Goal: Book appointment/travel/reservation

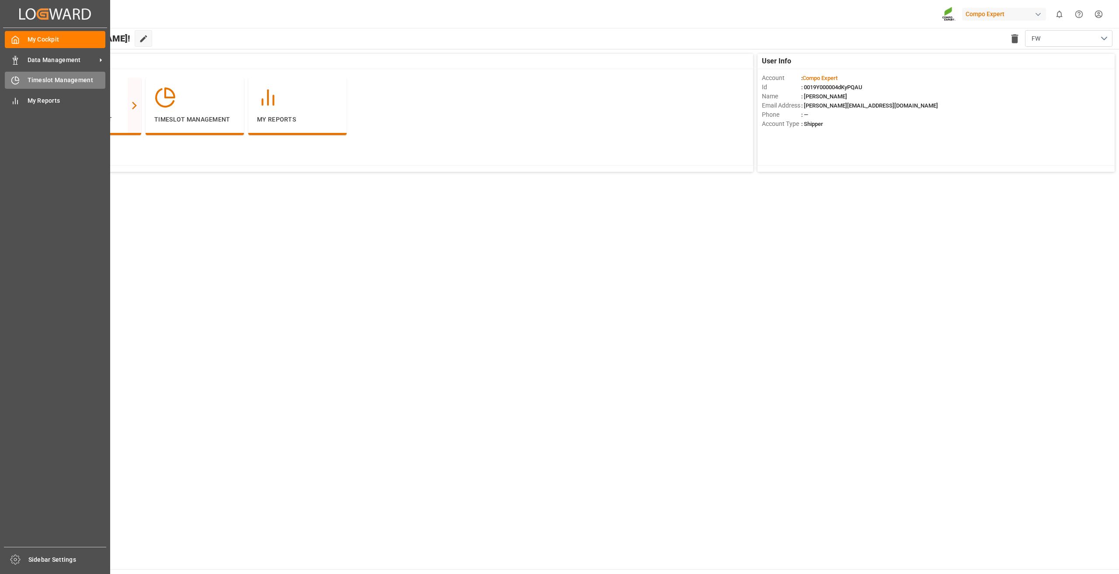
click at [13, 81] on icon at bounding box center [15, 80] width 9 height 9
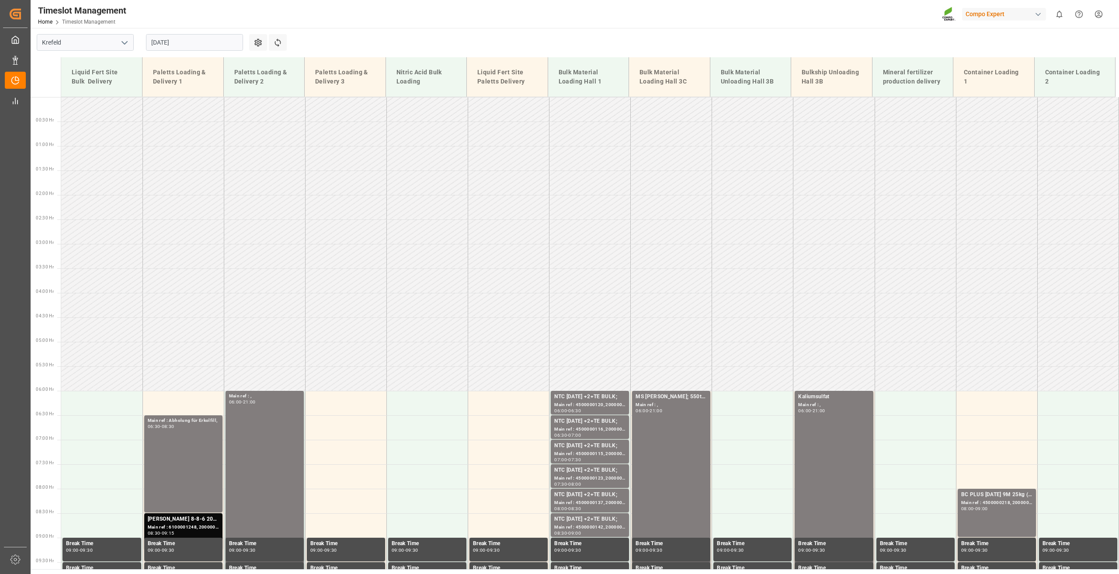
click at [173, 45] on input "[DATE]" at bounding box center [194, 42] width 97 height 17
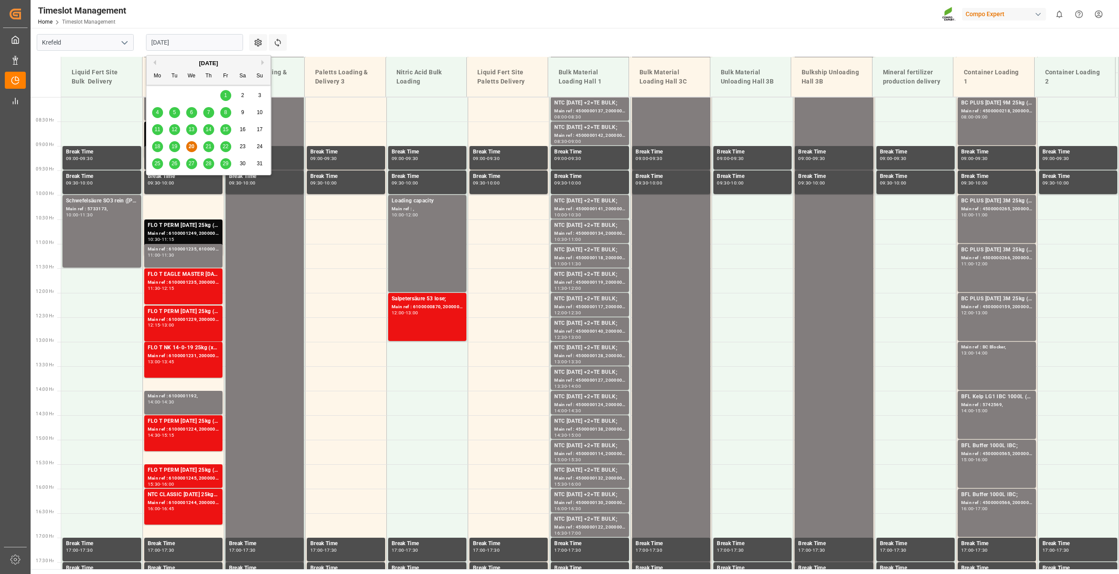
scroll to position [395, 0]
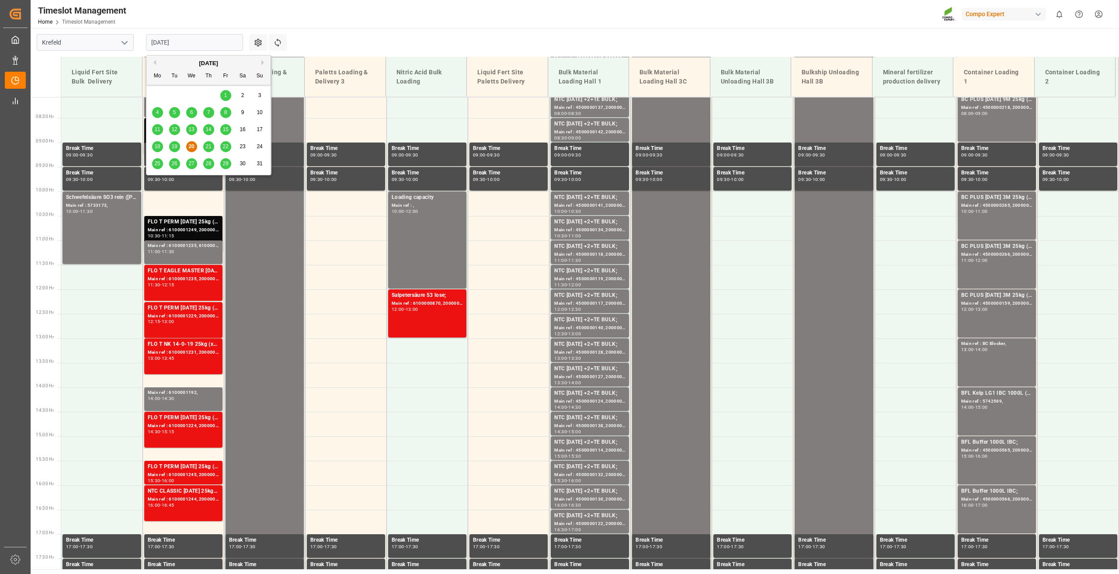
click at [205, 144] on div "21" at bounding box center [208, 147] width 11 height 10
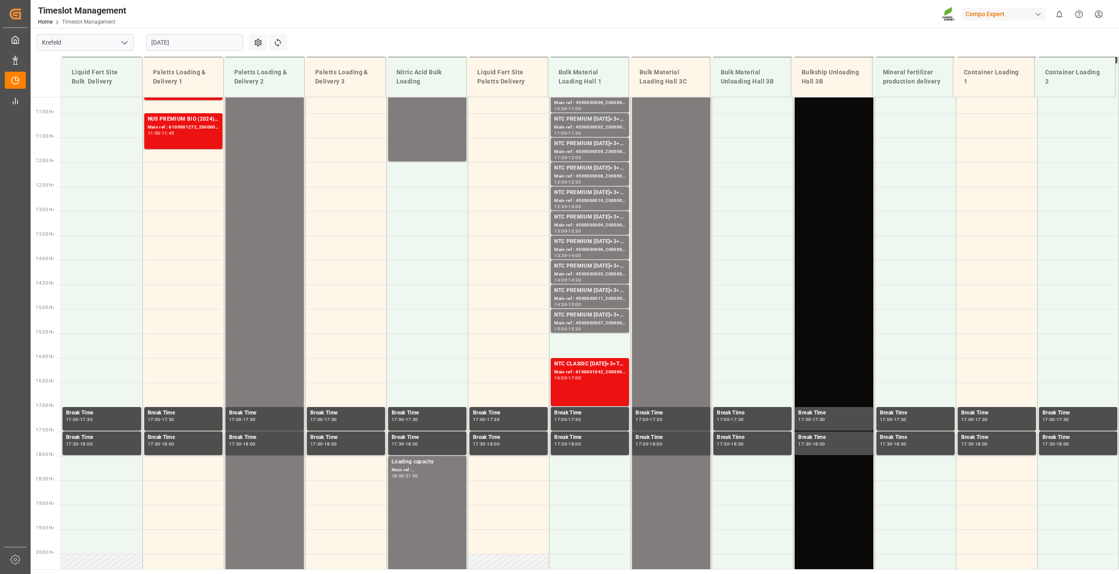
scroll to position [526, 0]
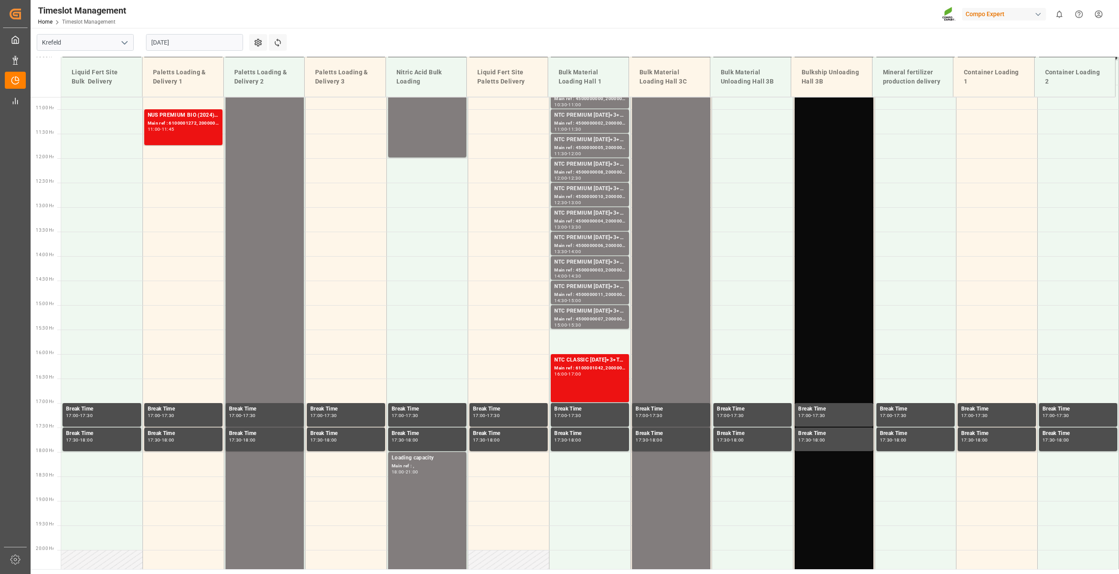
click at [177, 46] on input "[DATE]" at bounding box center [194, 42] width 97 height 17
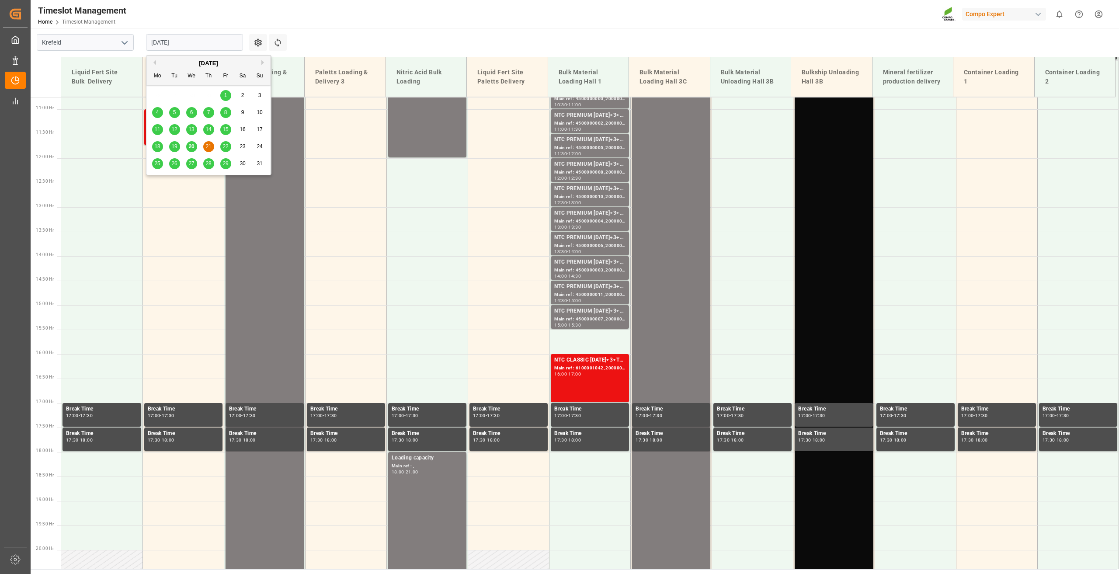
click at [223, 145] on span "22" at bounding box center [225, 146] width 6 height 6
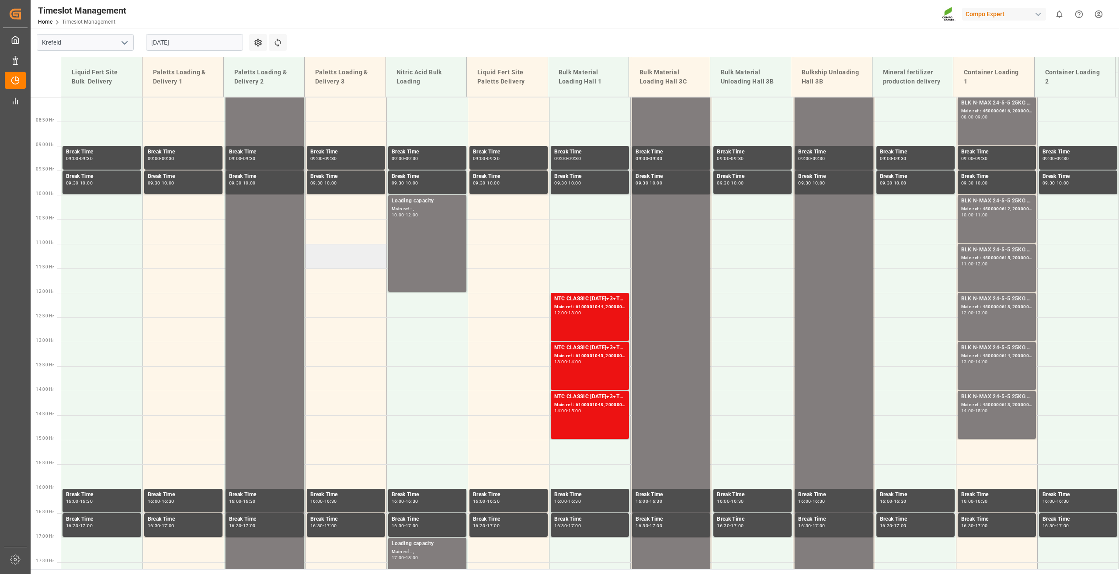
scroll to position [395, 0]
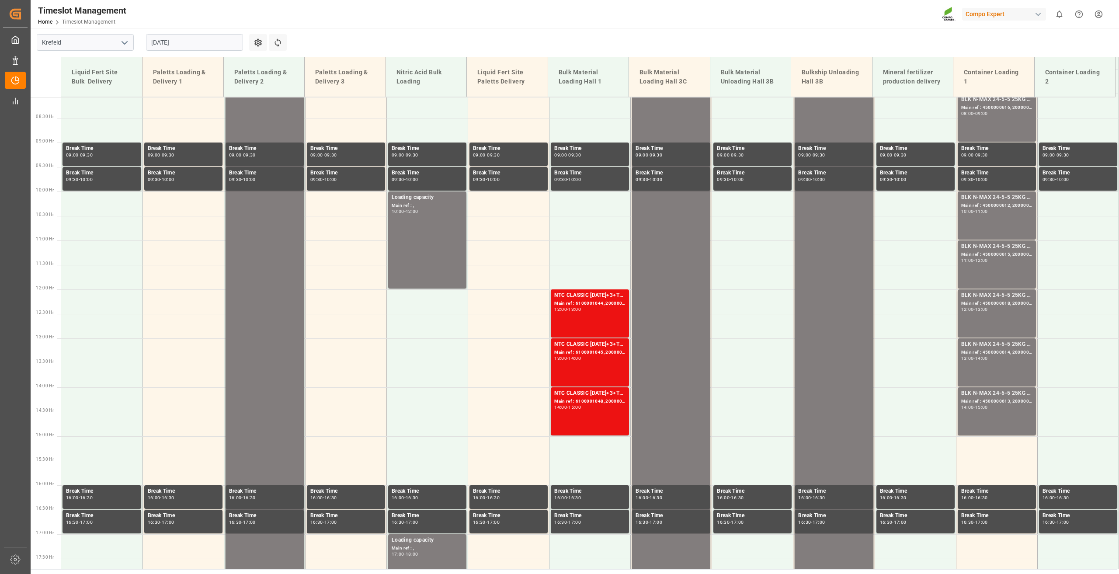
click at [173, 40] on input "[DATE]" at bounding box center [194, 42] width 97 height 17
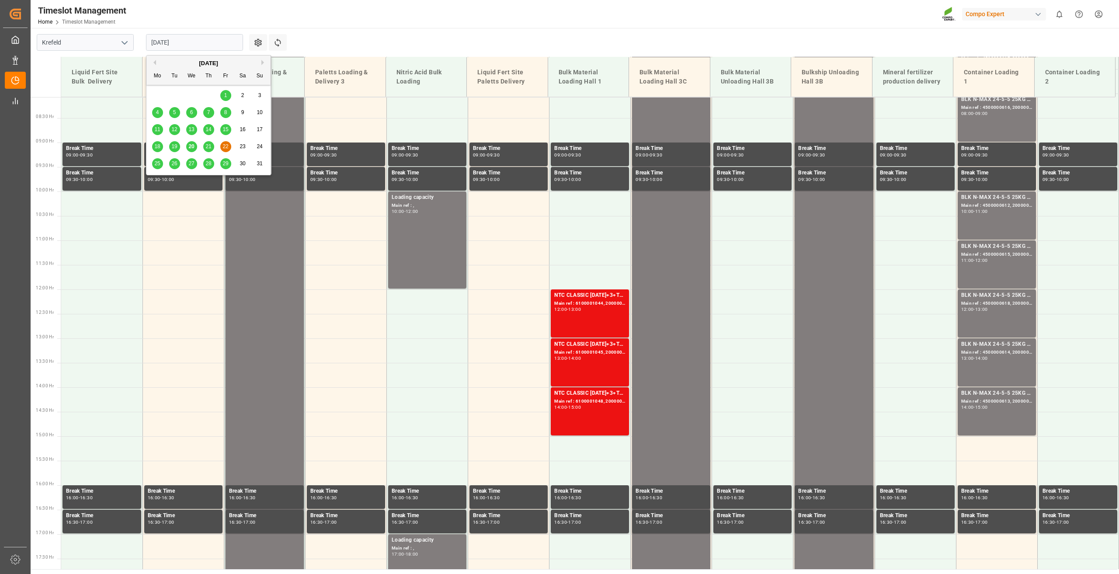
click at [208, 152] on div "21" at bounding box center [208, 147] width 11 height 10
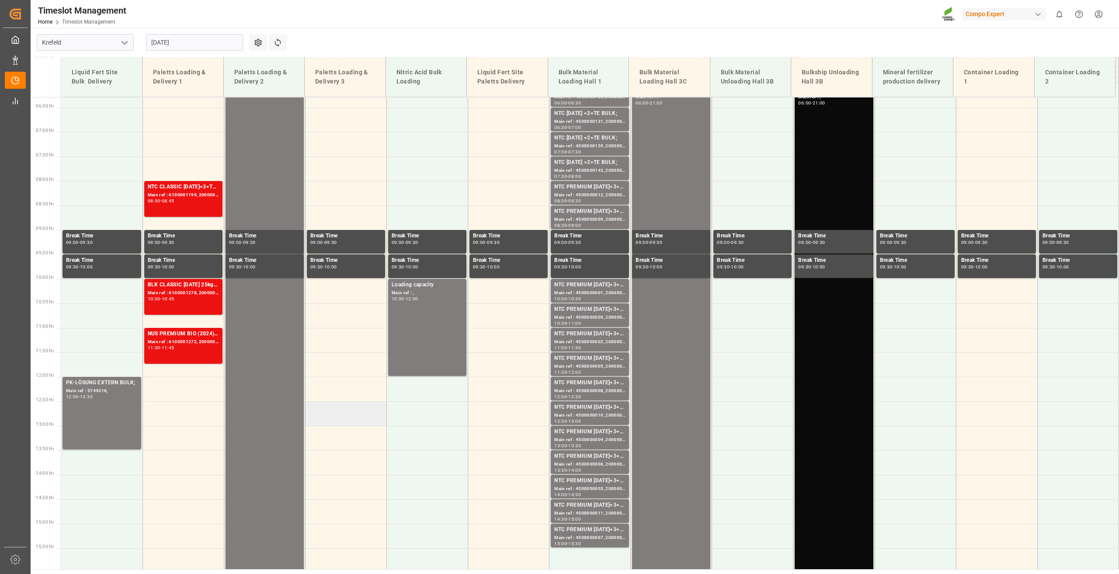
scroll to position [264, 0]
